Goal: Find specific page/section: Locate a particular part of the current website

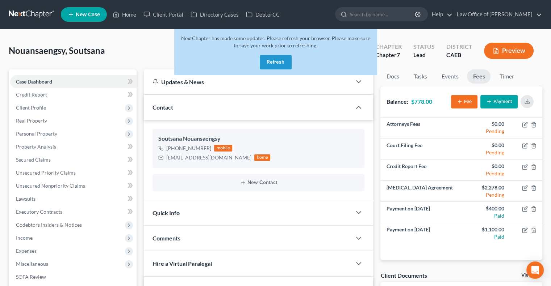
click at [272, 61] on button "Refresh" at bounding box center [276, 62] width 32 height 14
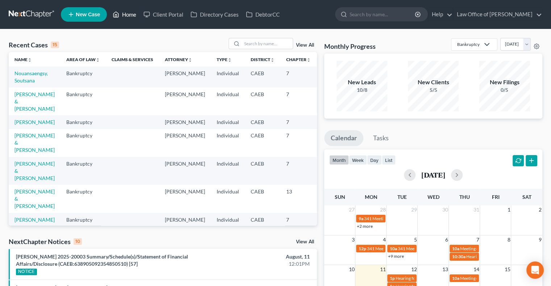
click at [117, 13] on icon at bounding box center [116, 14] width 7 height 9
click at [266, 45] on input "search" at bounding box center [267, 43] width 51 height 11
type input "michel"
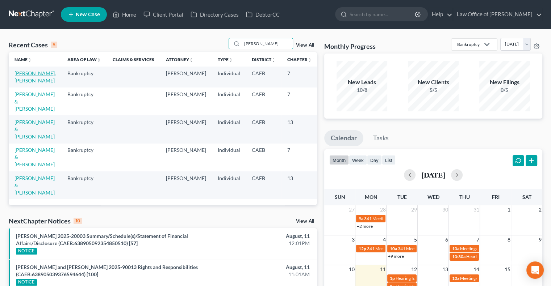
click at [23, 81] on link "Michel Cervantes, Adriana" at bounding box center [34, 76] width 41 height 13
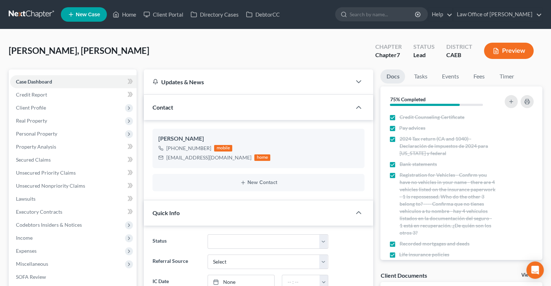
scroll to position [71, 0]
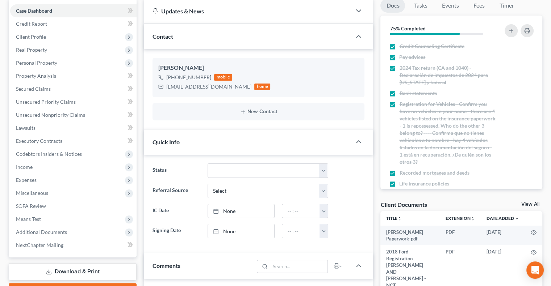
click at [529, 202] on link "View All" at bounding box center [530, 204] width 18 height 5
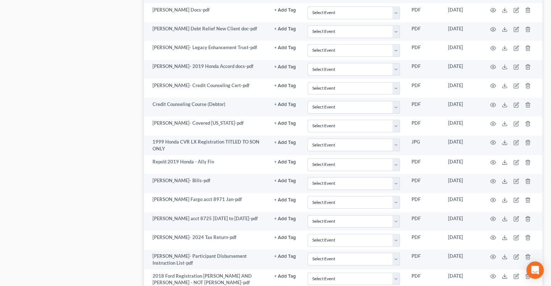
scroll to position [516, 0]
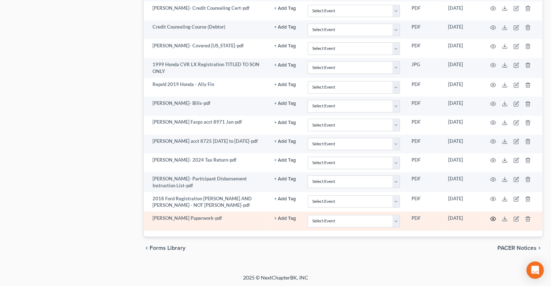
click at [492, 217] on icon "button" at bounding box center [493, 219] width 6 height 6
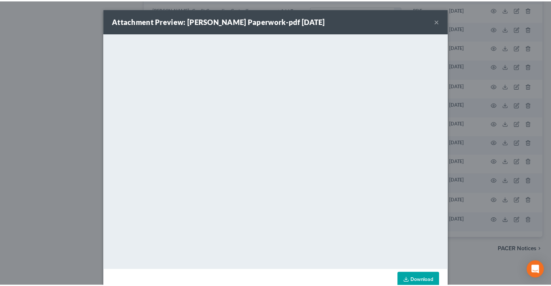
scroll to position [16, 0]
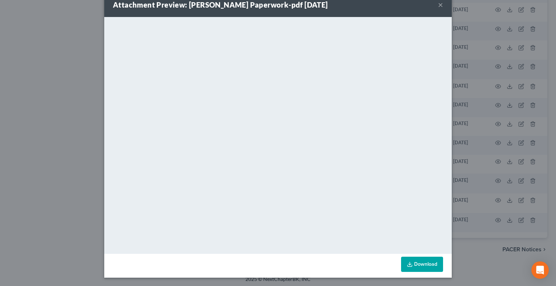
click at [438, 4] on button "×" at bounding box center [440, 4] width 5 height 9
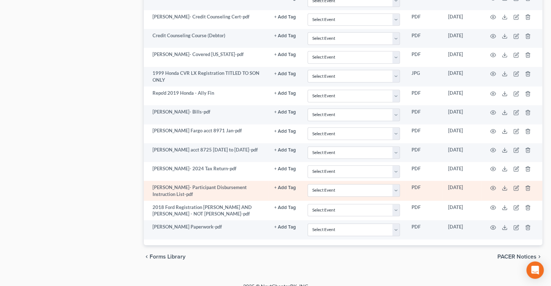
scroll to position [507, 0]
